Goal: Task Accomplishment & Management: Use online tool/utility

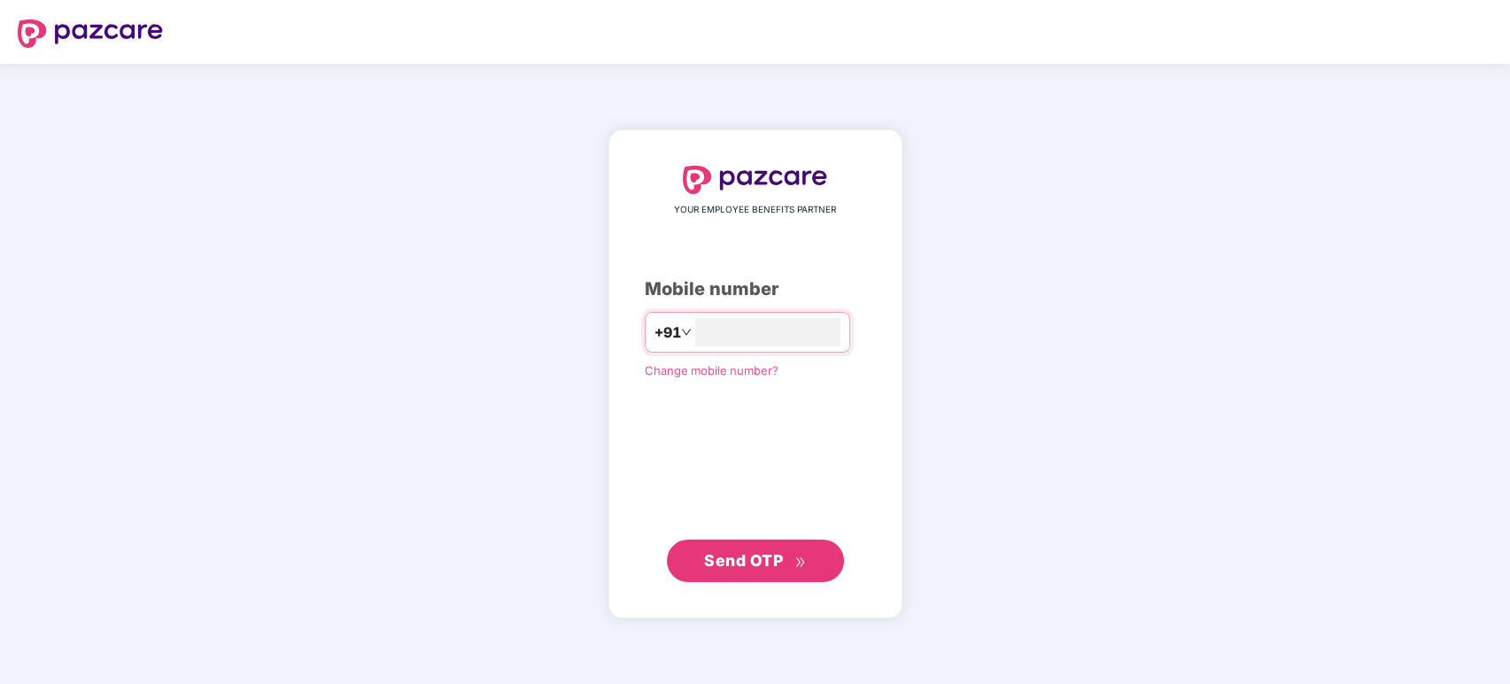
type input "**********"
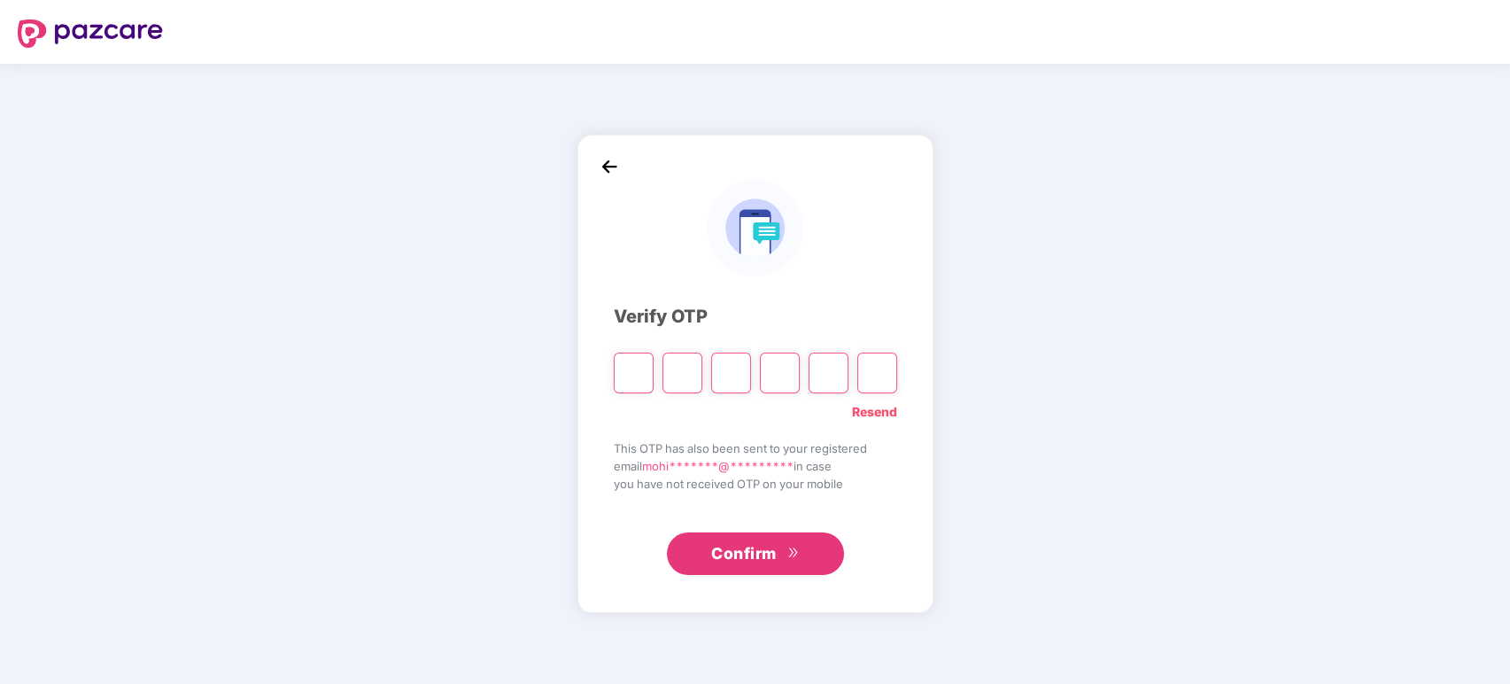
type input "*"
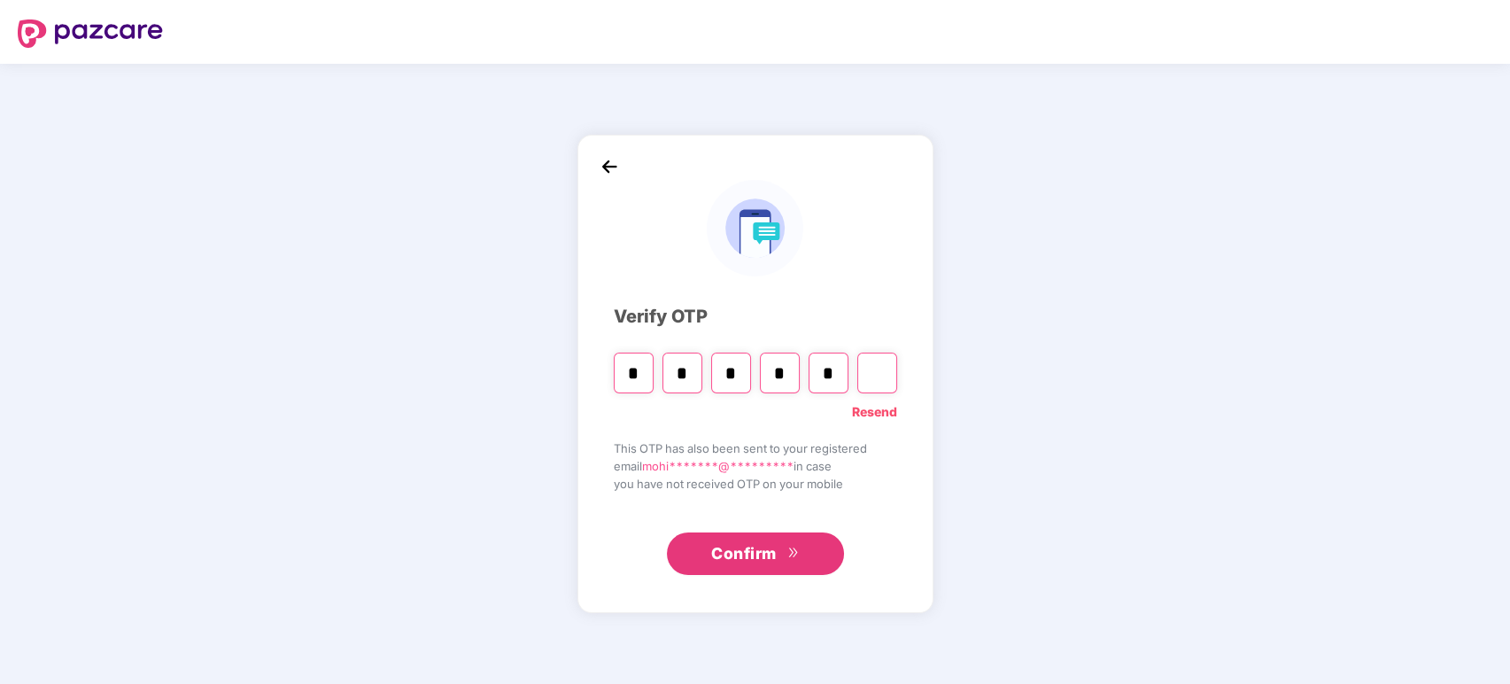
type input "*"
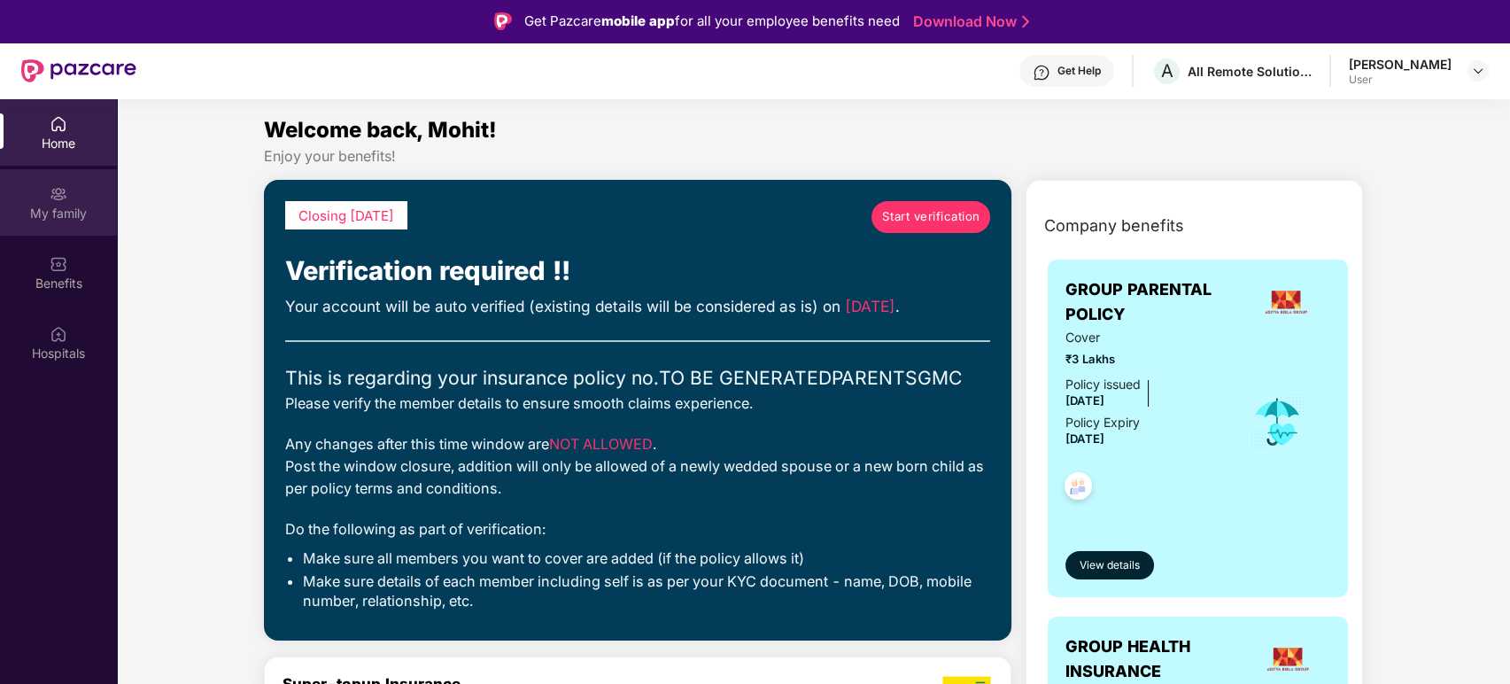
click at [51, 191] on img at bounding box center [59, 194] width 18 height 18
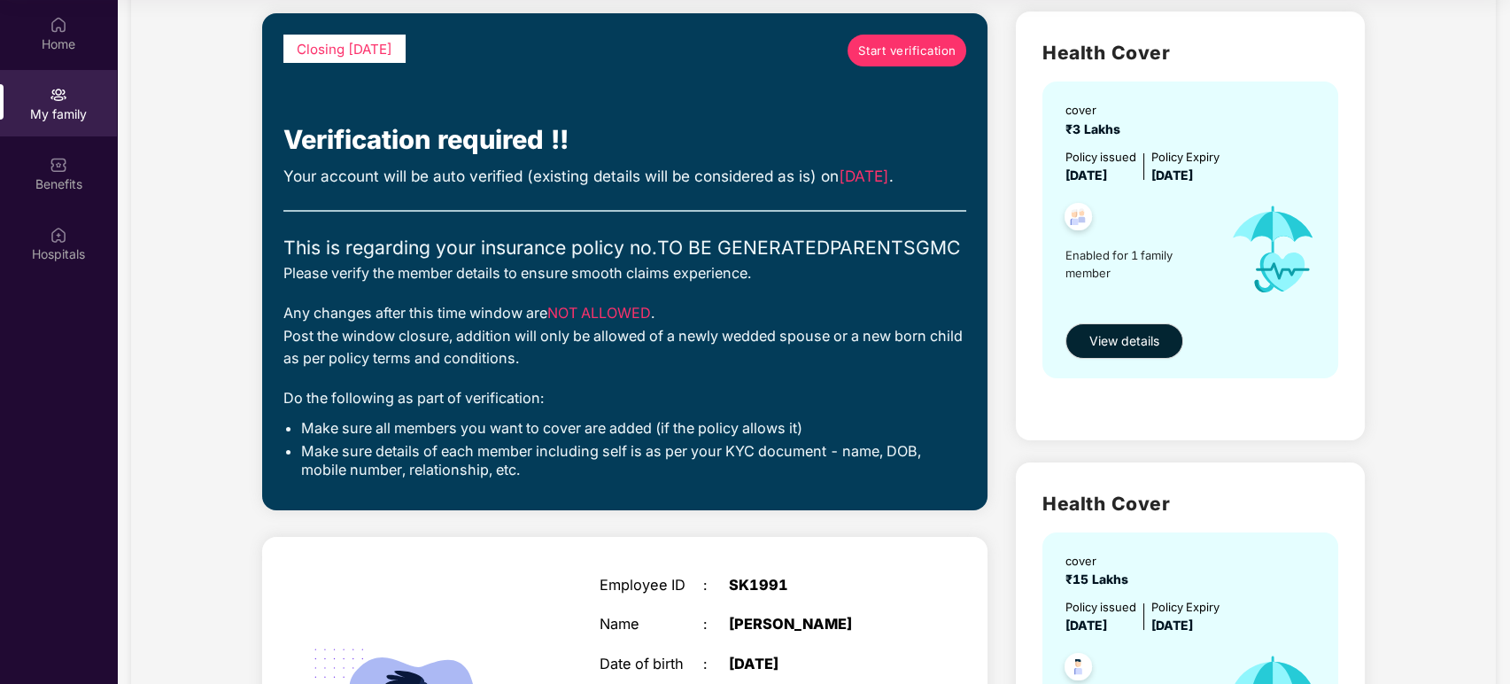
scroll to position [108, 0]
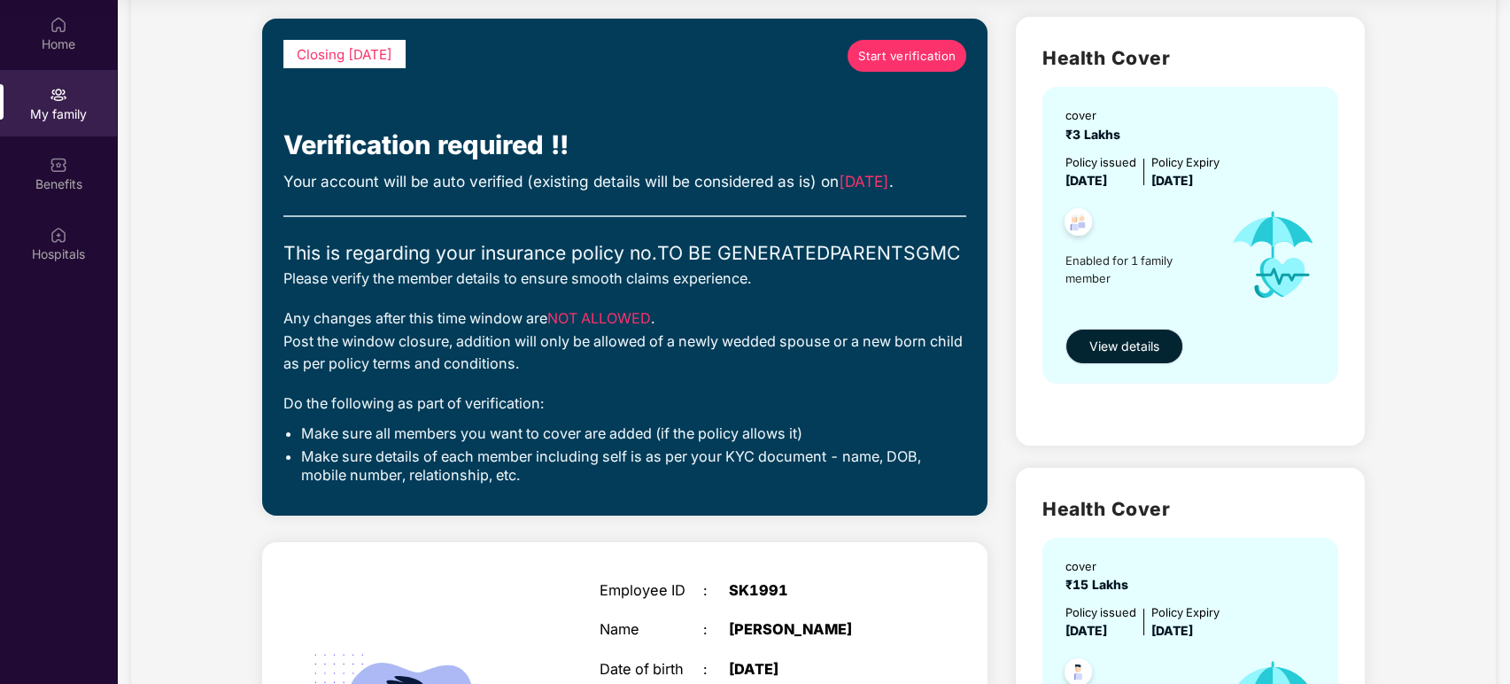
click at [1114, 347] on span "View details" at bounding box center [1125, 346] width 70 height 19
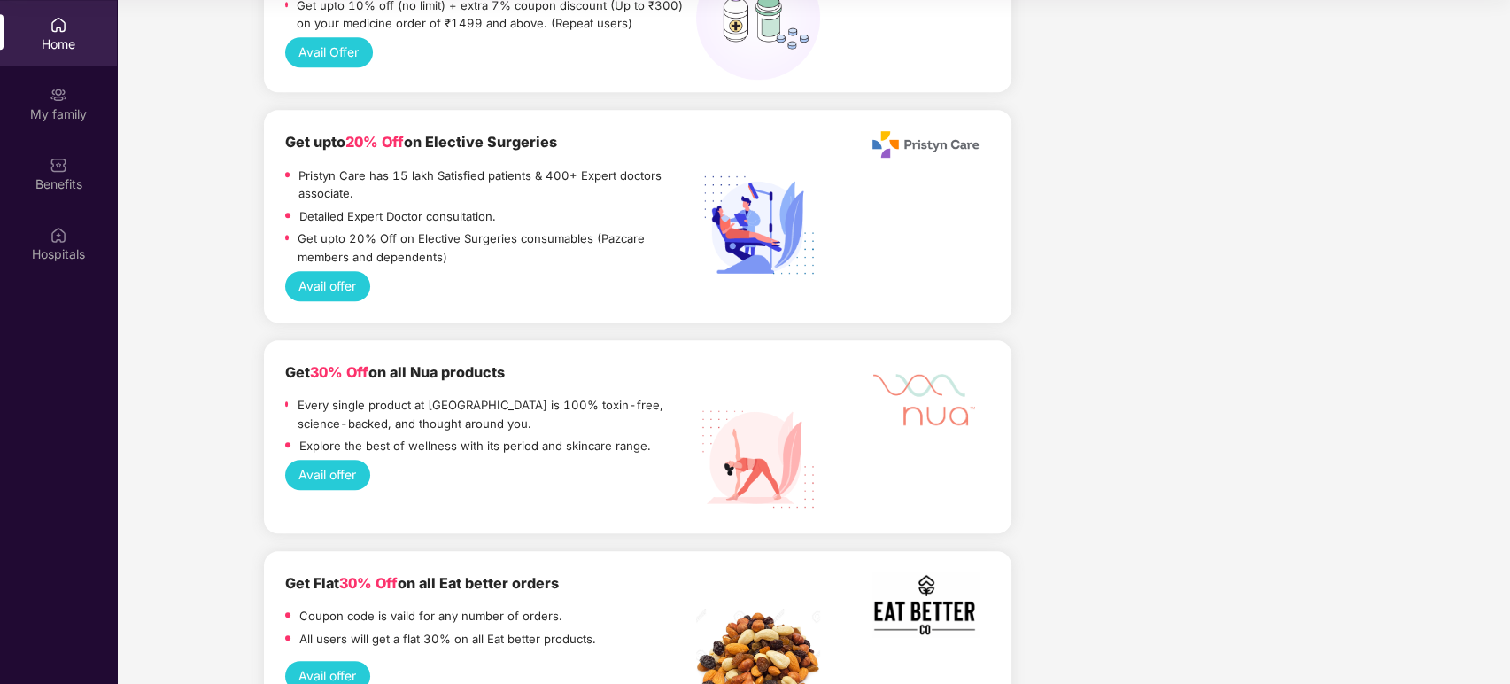
scroll to position [2268, 0]
click at [401, 460] on div "Avail offer" at bounding box center [638, 475] width 706 height 30
click at [338, 460] on button "Avail offer" at bounding box center [328, 475] width 86 height 30
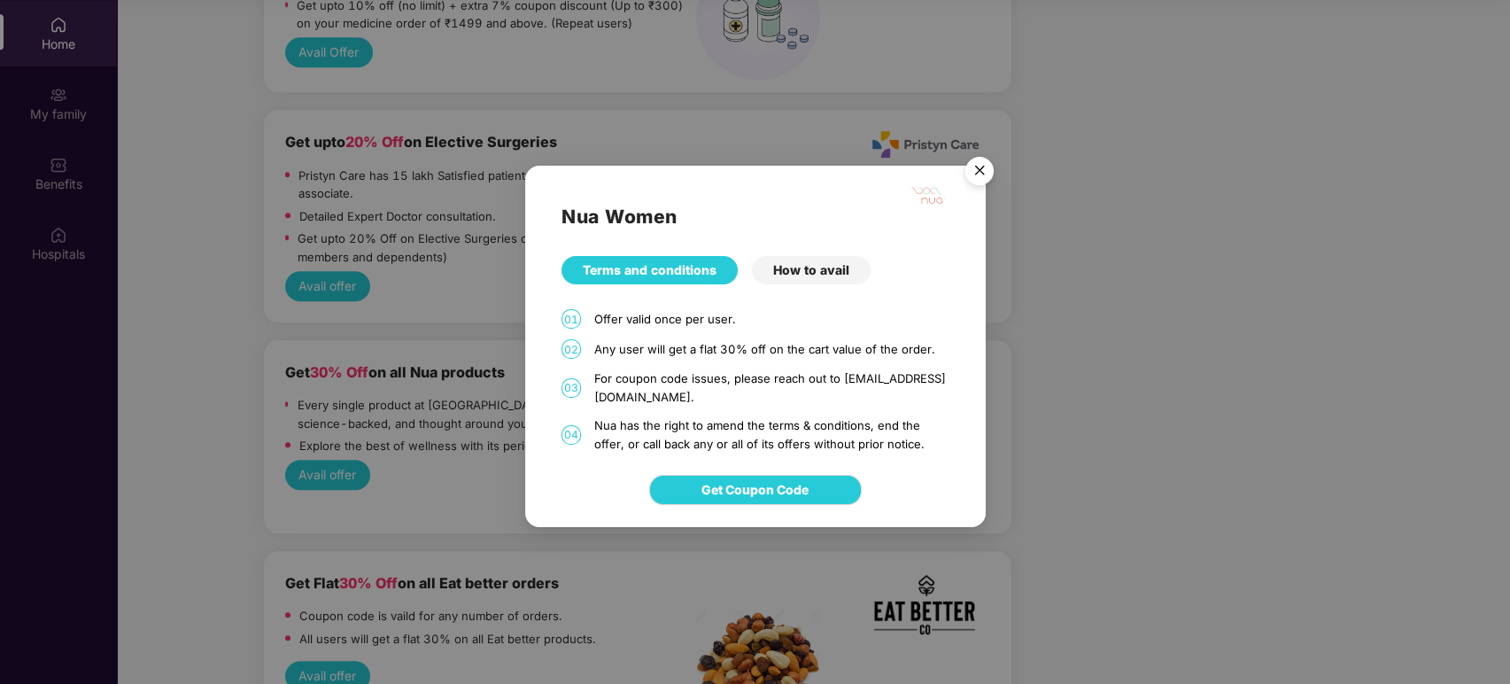
click at [810, 272] on div "How to avail" at bounding box center [811, 270] width 119 height 28
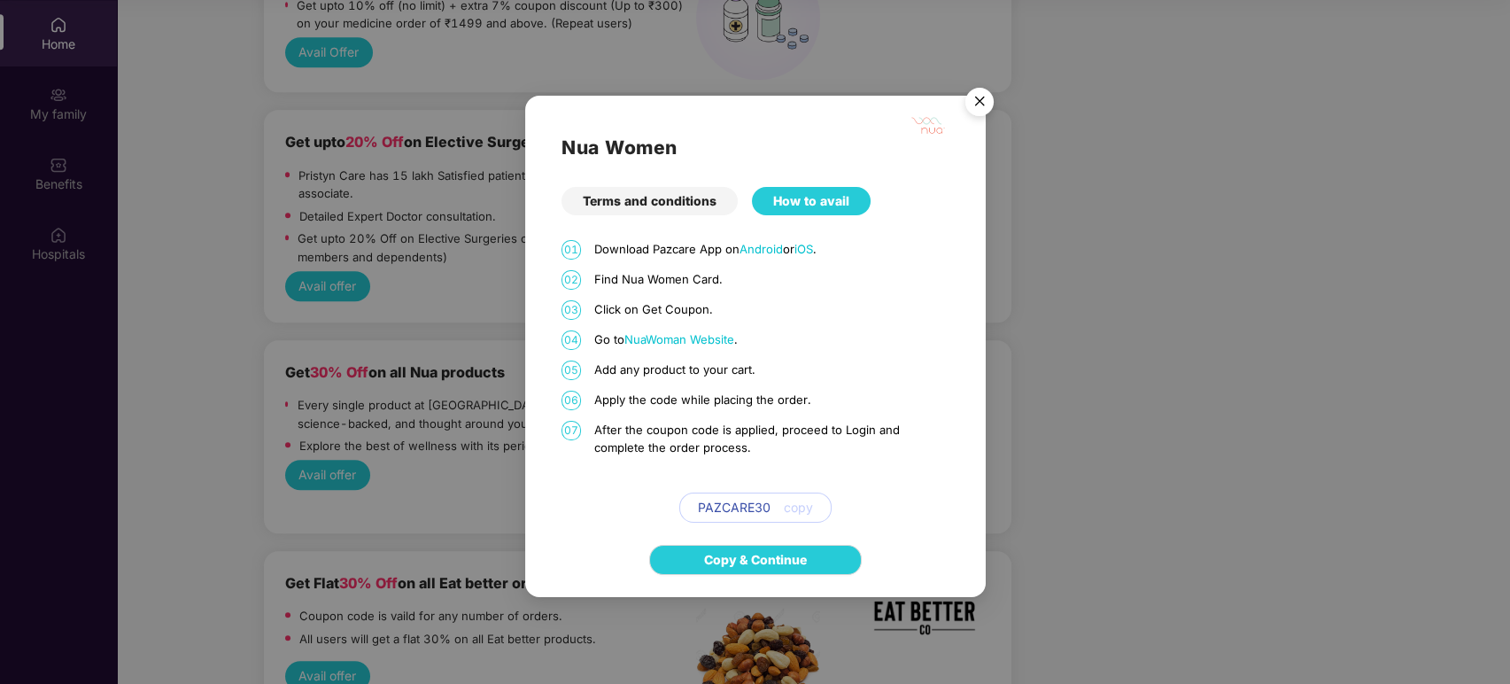
click at [986, 98] on img "Close" at bounding box center [980, 105] width 50 height 50
